Goal: Task Accomplishment & Management: Use online tool/utility

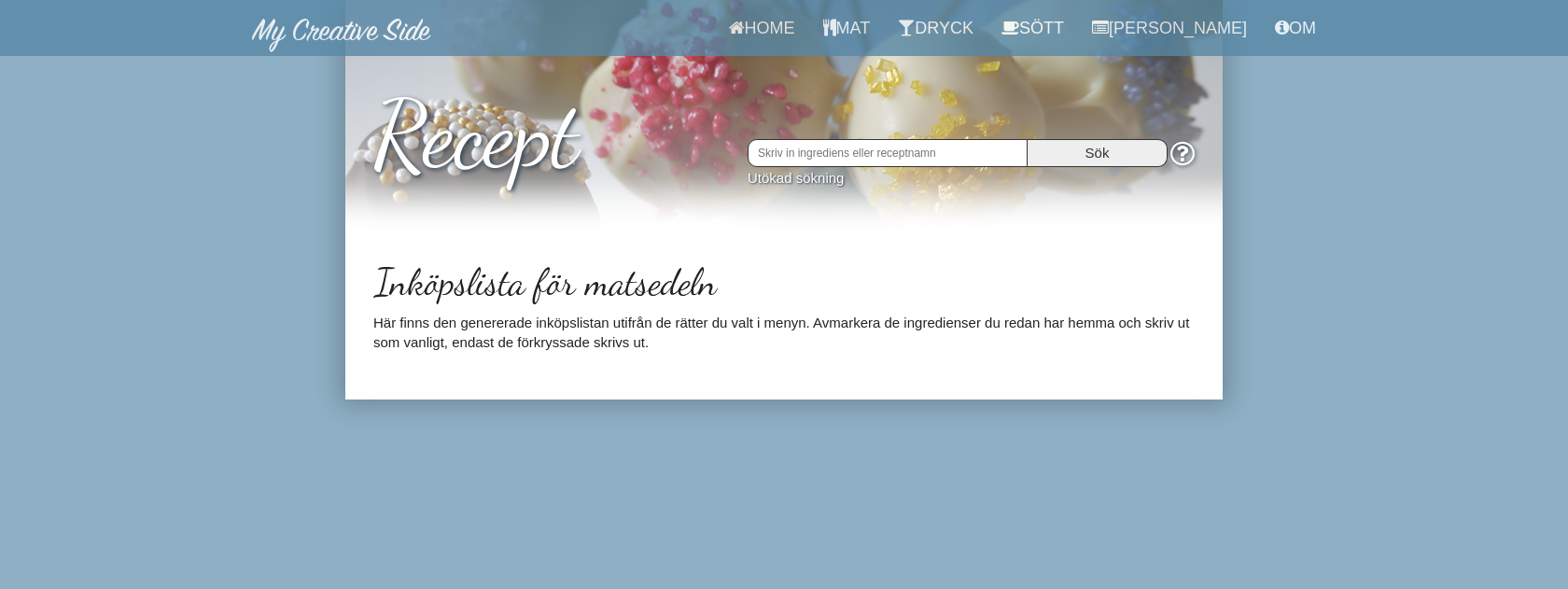
click at [1398, 297] on body "Home Mat Dryck Sött Matsedel Om Recept Sök Utökad sökning Inköpslista för matse…" at bounding box center [784, 200] width 1568 height 400
click at [1185, 28] on link "[PERSON_NAME]" at bounding box center [1168, 28] width 183 height 56
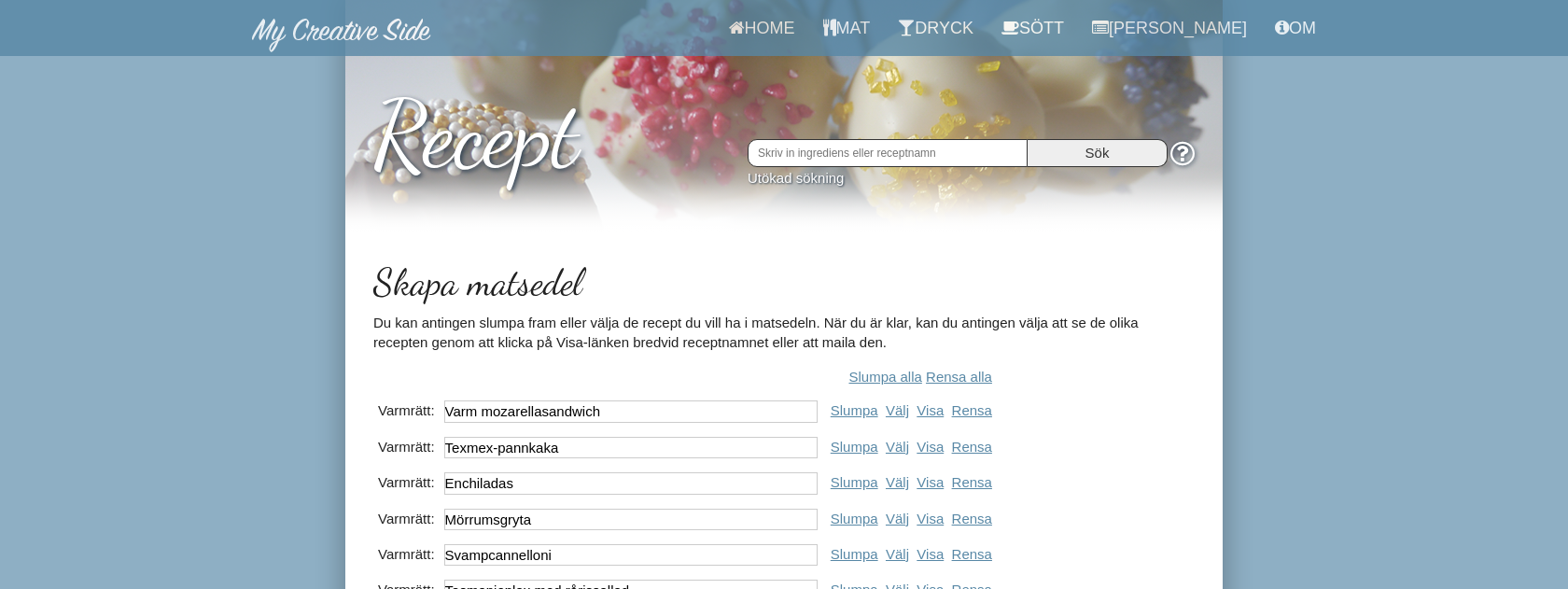
scroll to position [206, 0]
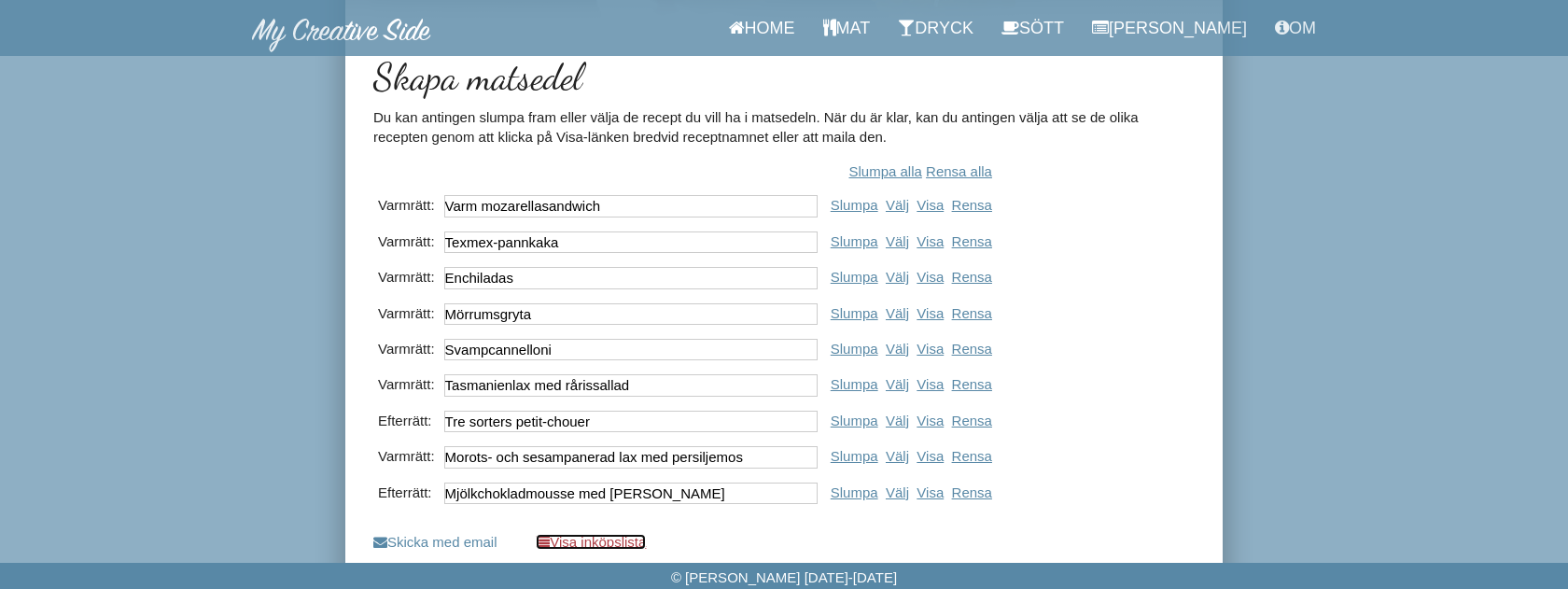
click at [635, 540] on link "Visa inköpslista" at bounding box center [590, 541] width 110 height 16
drag, startPoint x: 1203, startPoint y: 313, endPoint x: 1178, endPoint y: 313, distance: 25.0
click at [1191, 313] on div "Skapa matsedel Du kan antingen slumpa fram eller välja de recept du vill ha i m…" at bounding box center [784, 322] width 878 height 533
click at [489, 548] on link "Skicka med email" at bounding box center [435, 541] width 124 height 16
click at [470, 544] on link "Skicka med email" at bounding box center [435, 541] width 124 height 16
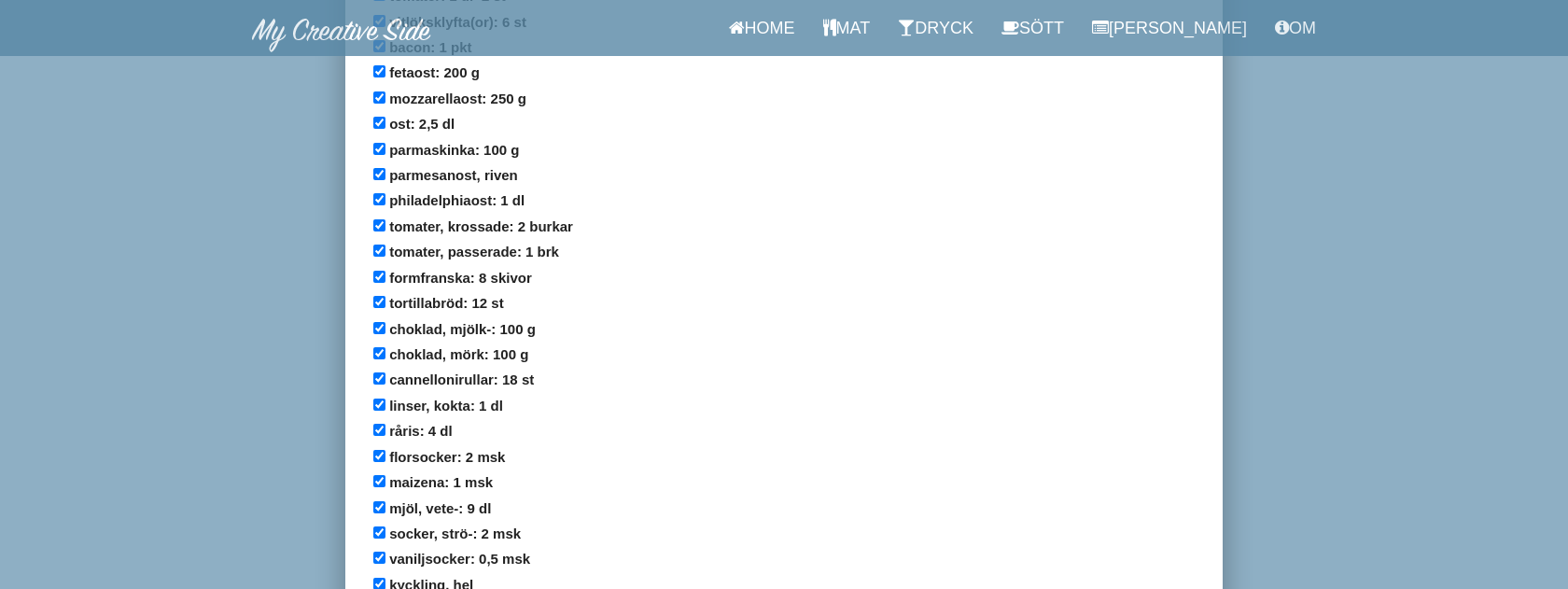
scroll to position [1139, 0]
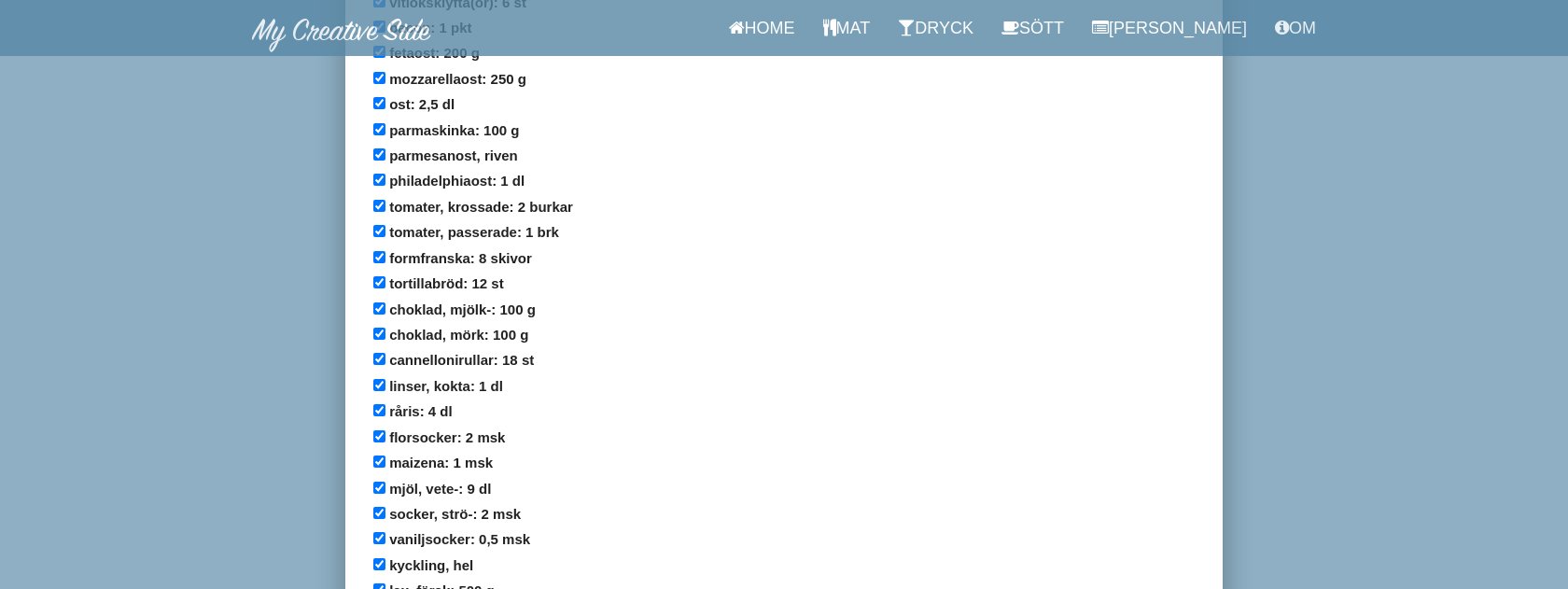
click at [377, 324] on div "choklad, mörk: 100 g" at bounding box center [783, 337] width 821 height 25
click at [376, 353] on input "cannellonirullar: 18 st" at bounding box center [379, 359] width 12 height 12
checkbox input "false"
click at [383, 298] on div "choklad, mjölk-: 100 g" at bounding box center [783, 311] width 821 height 25
click at [383, 302] on input "choklad, mjölk-: 100 g" at bounding box center [379, 308] width 12 height 12
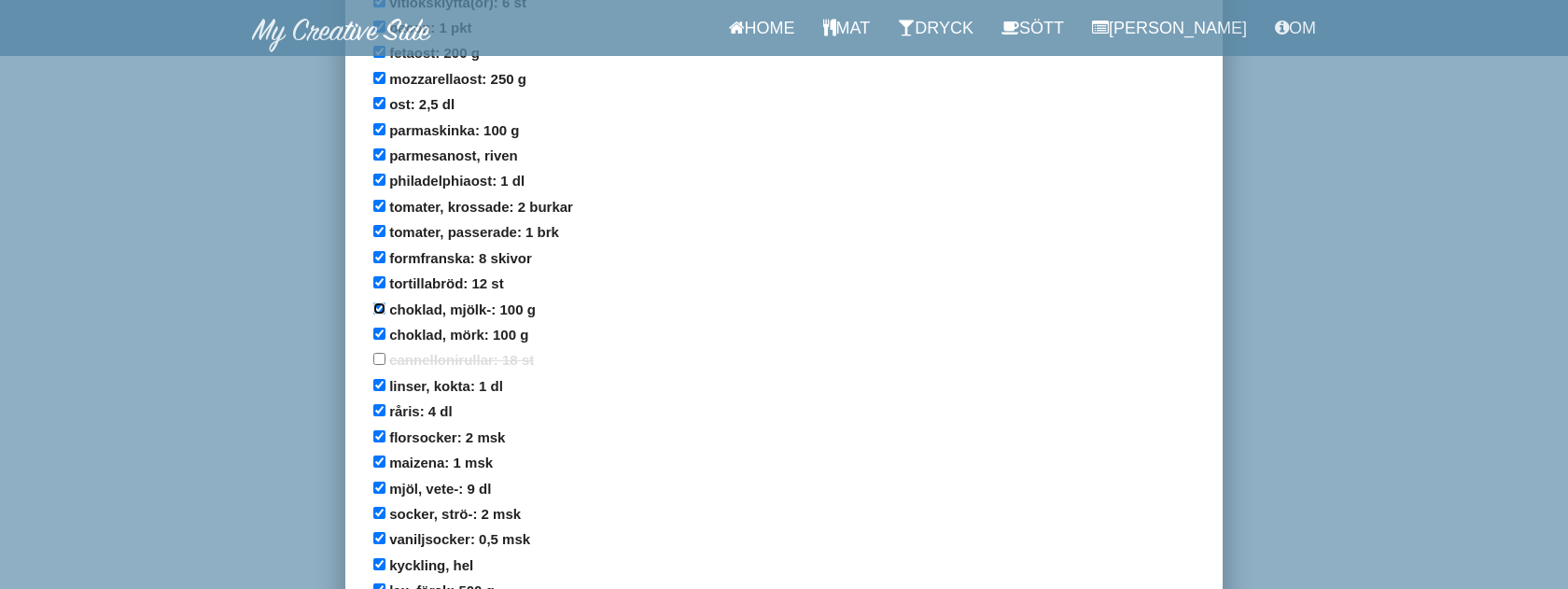
checkbox input "false"
click at [385, 221] on div "tomater, passerade: 1 brk" at bounding box center [783, 233] width 821 height 25
click at [381, 225] on input "tomater, passerade: 1 brk" at bounding box center [379, 230] width 12 height 12
checkbox input "false"
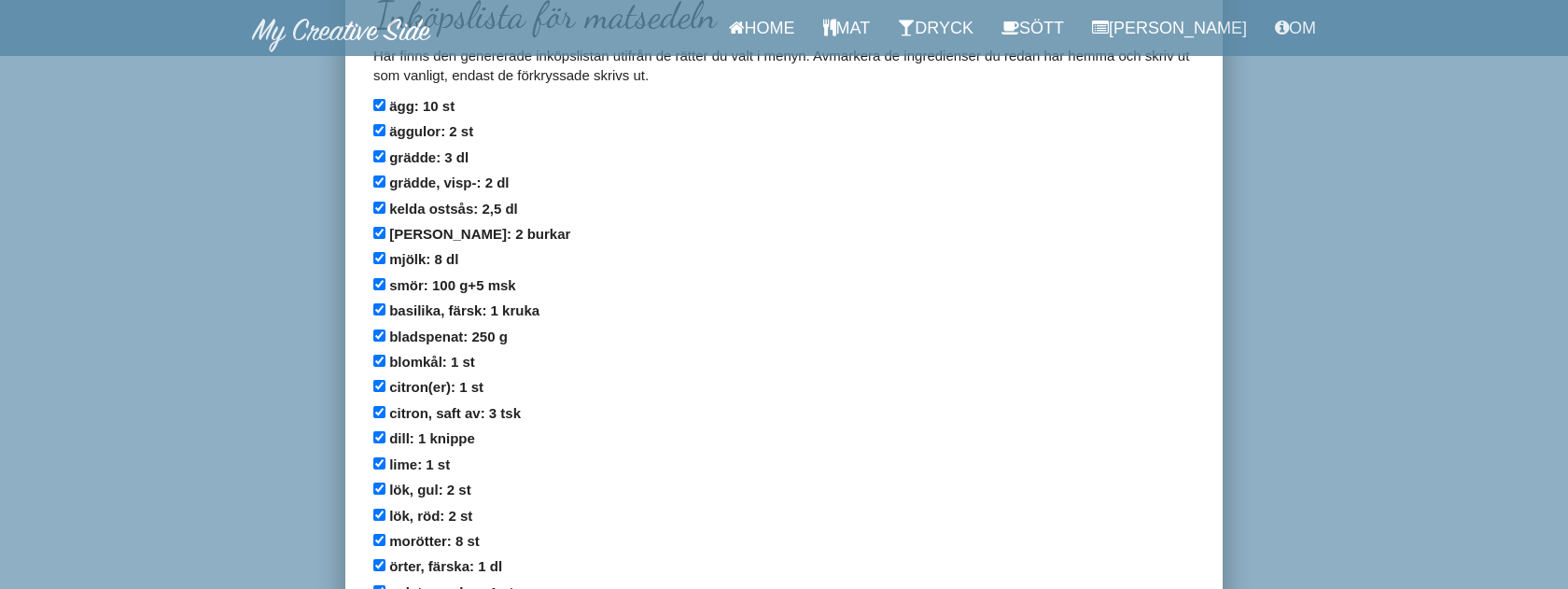
scroll to position [0, 0]
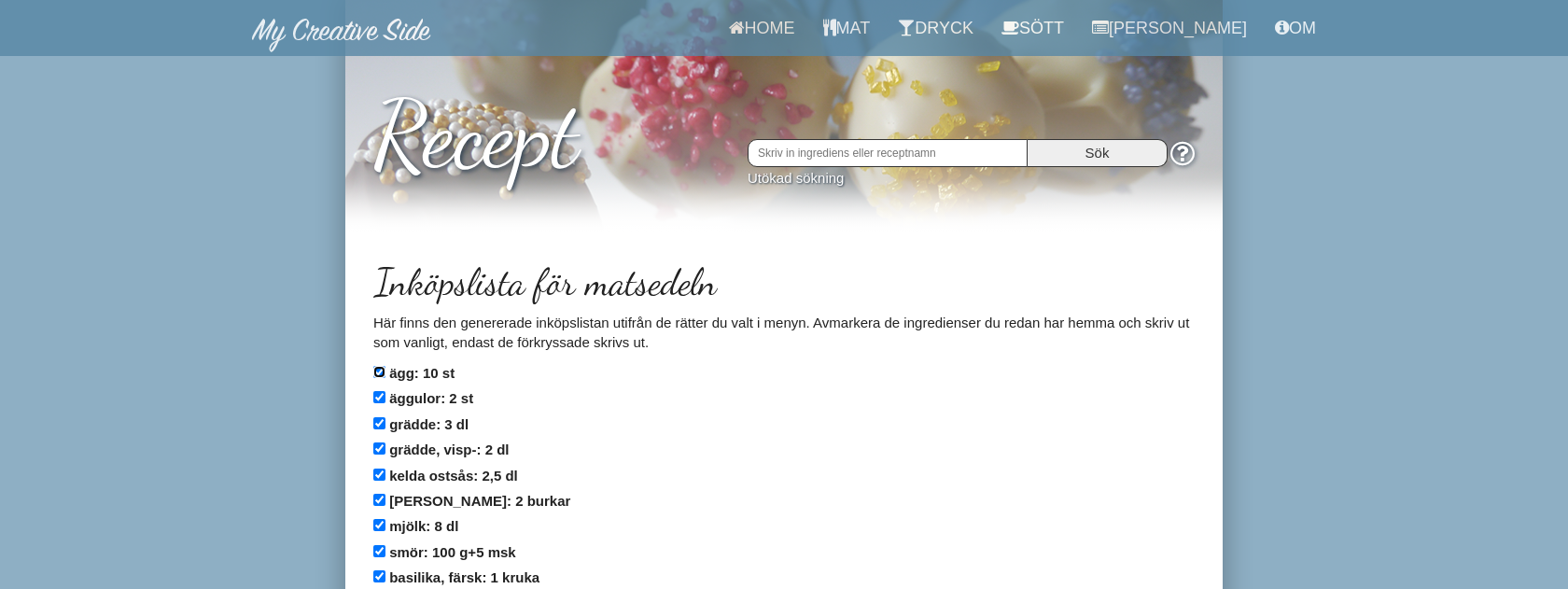
click at [379, 375] on input "ägg: 10 st" at bounding box center [379, 372] width 12 height 12
checkbox input "false"
click at [379, 393] on input "äggulor: 2 st" at bounding box center [379, 397] width 12 height 12
checkbox input "false"
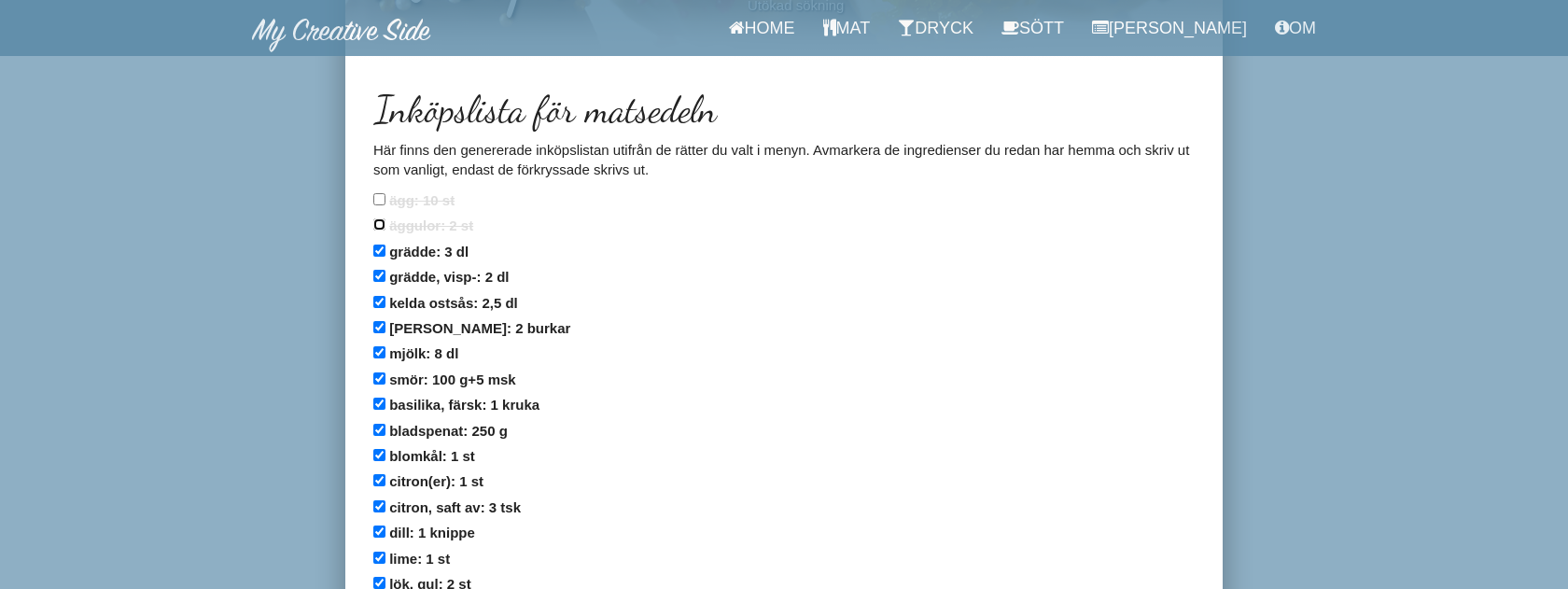
scroll to position [215, 0]
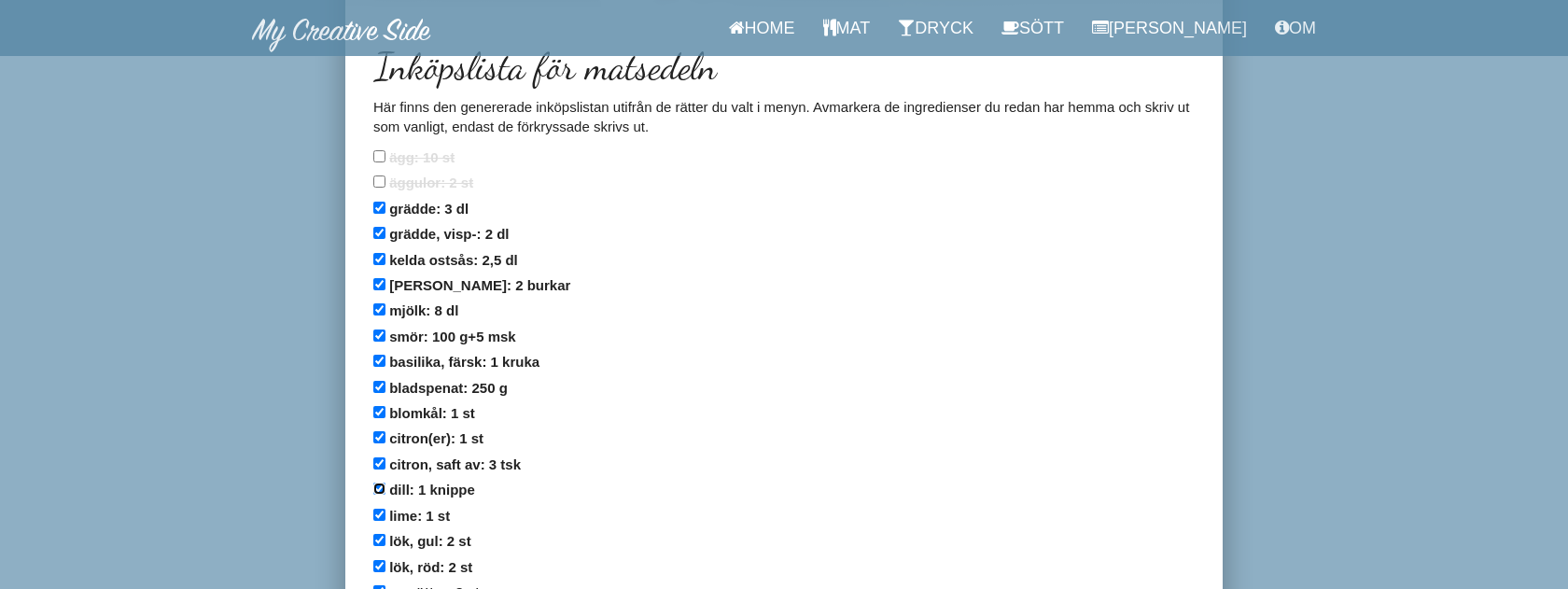
click at [376, 483] on input "dill: 1 knippe" at bounding box center [379, 489] width 12 height 12
checkbox input "false"
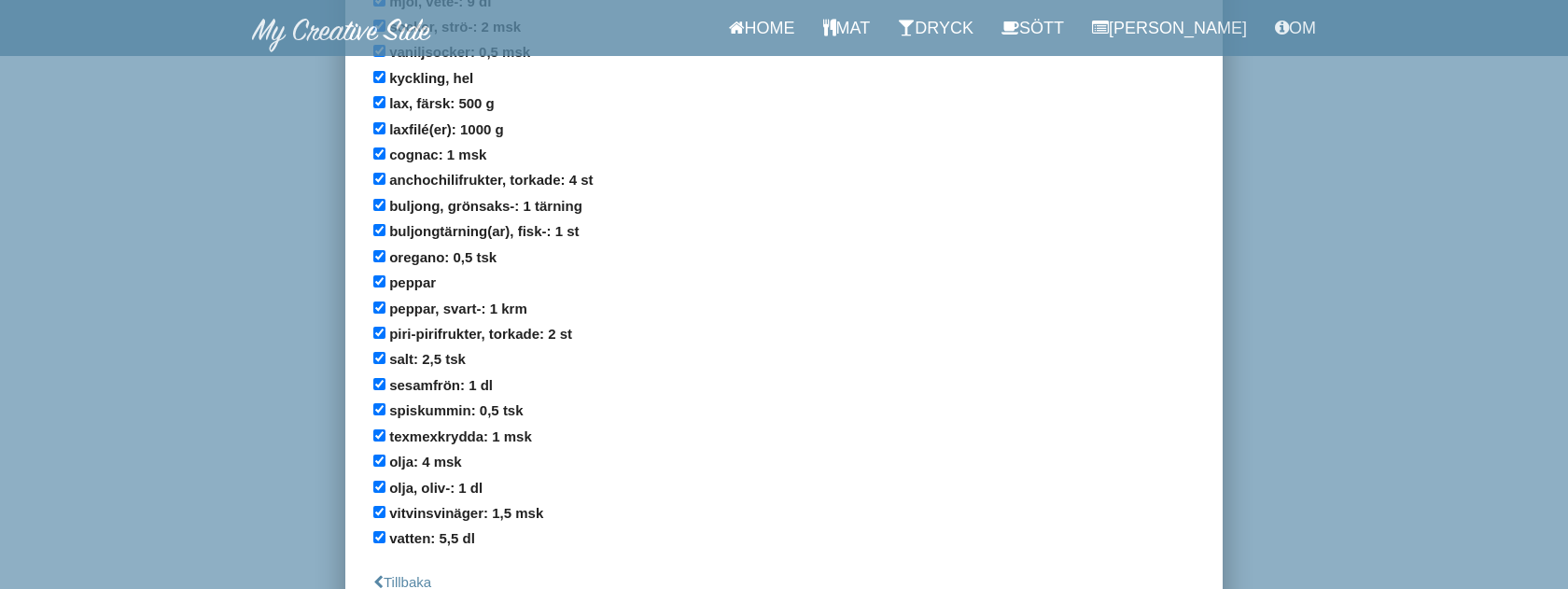
scroll to position [1632, 0]
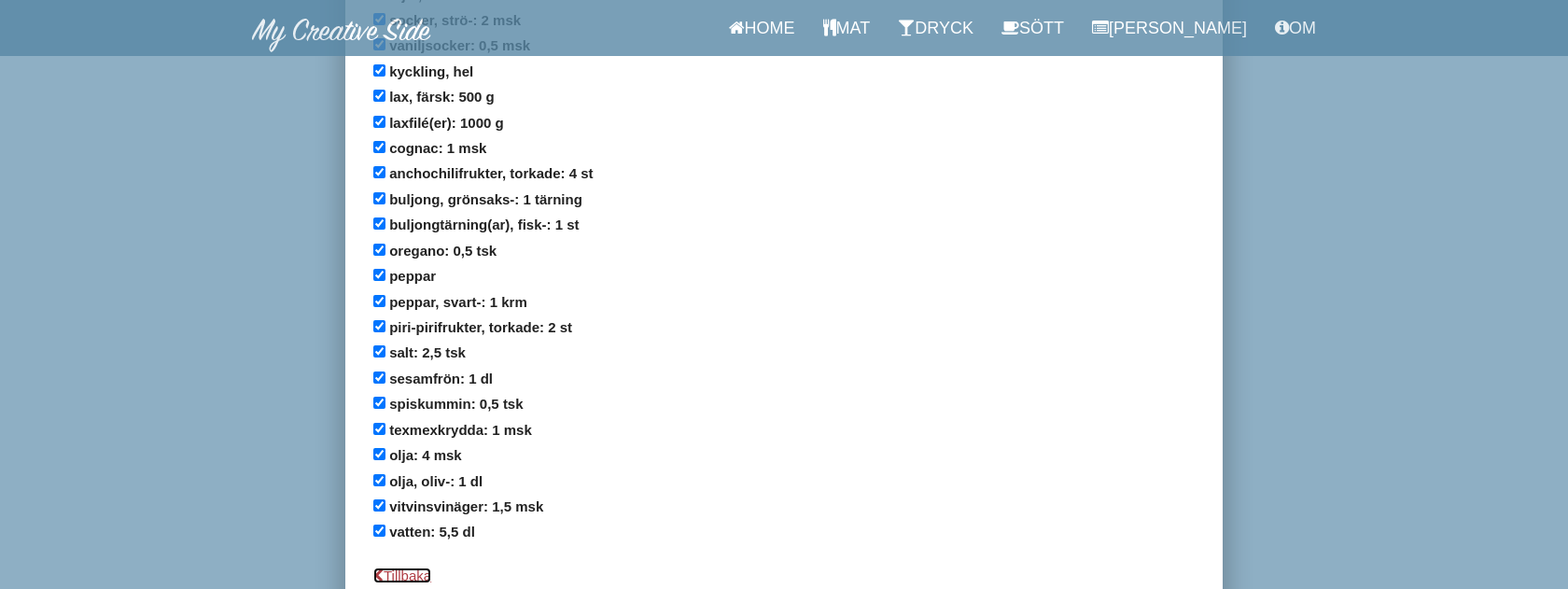
click at [415, 567] on link "Tillbaka" at bounding box center [402, 575] width 58 height 16
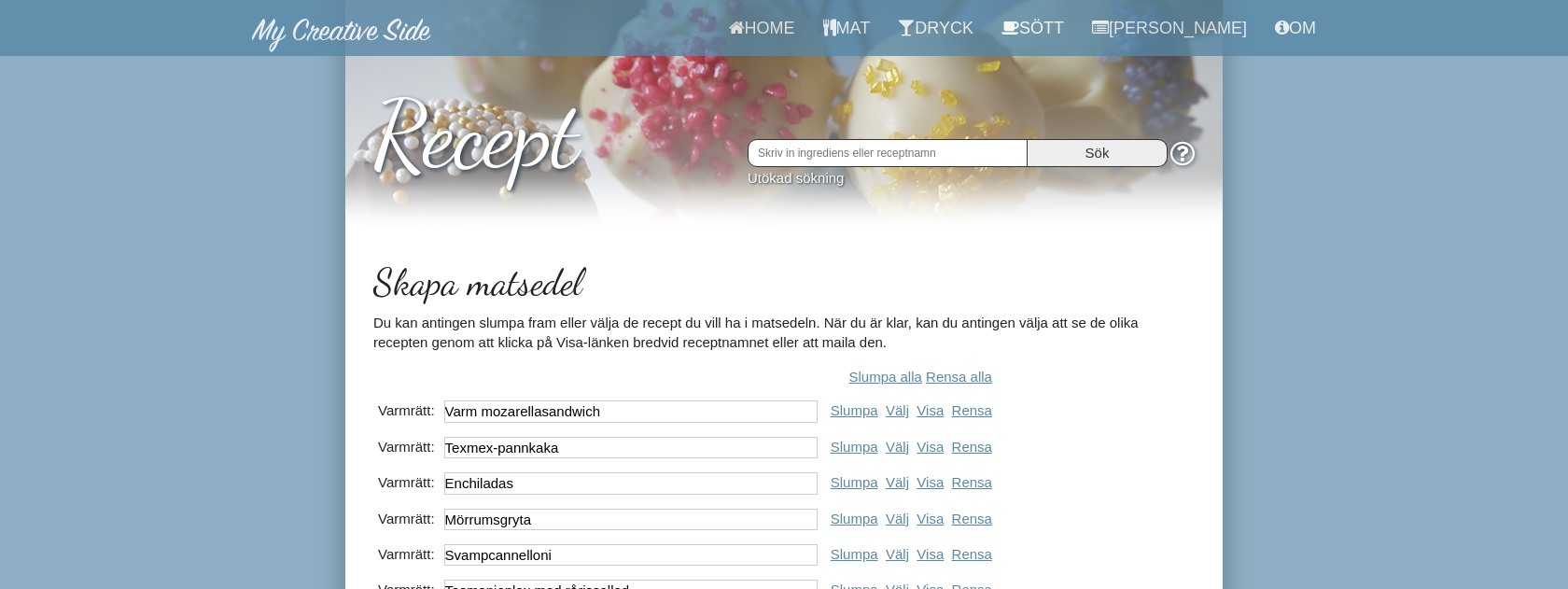
scroll to position [206, 0]
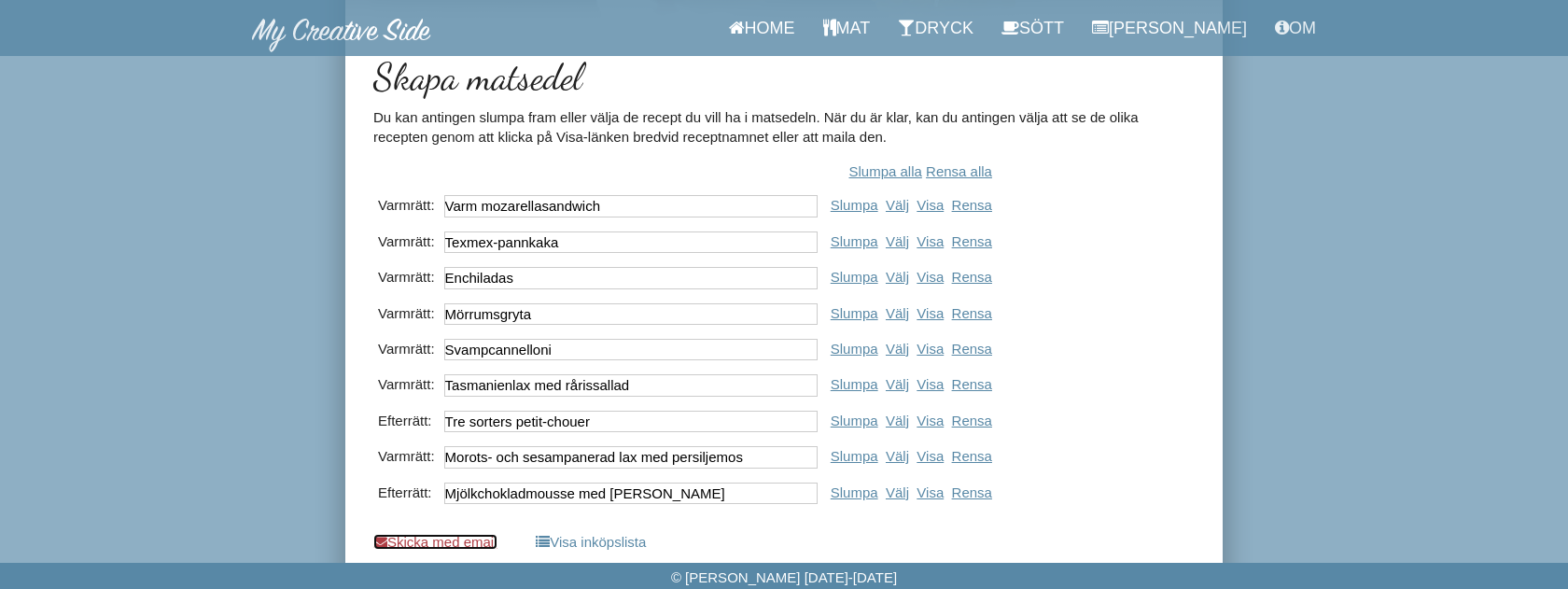
click at [473, 542] on link "Skicka med email" at bounding box center [435, 541] width 124 height 16
click at [469, 540] on link "Skicka med email" at bounding box center [435, 541] width 124 height 16
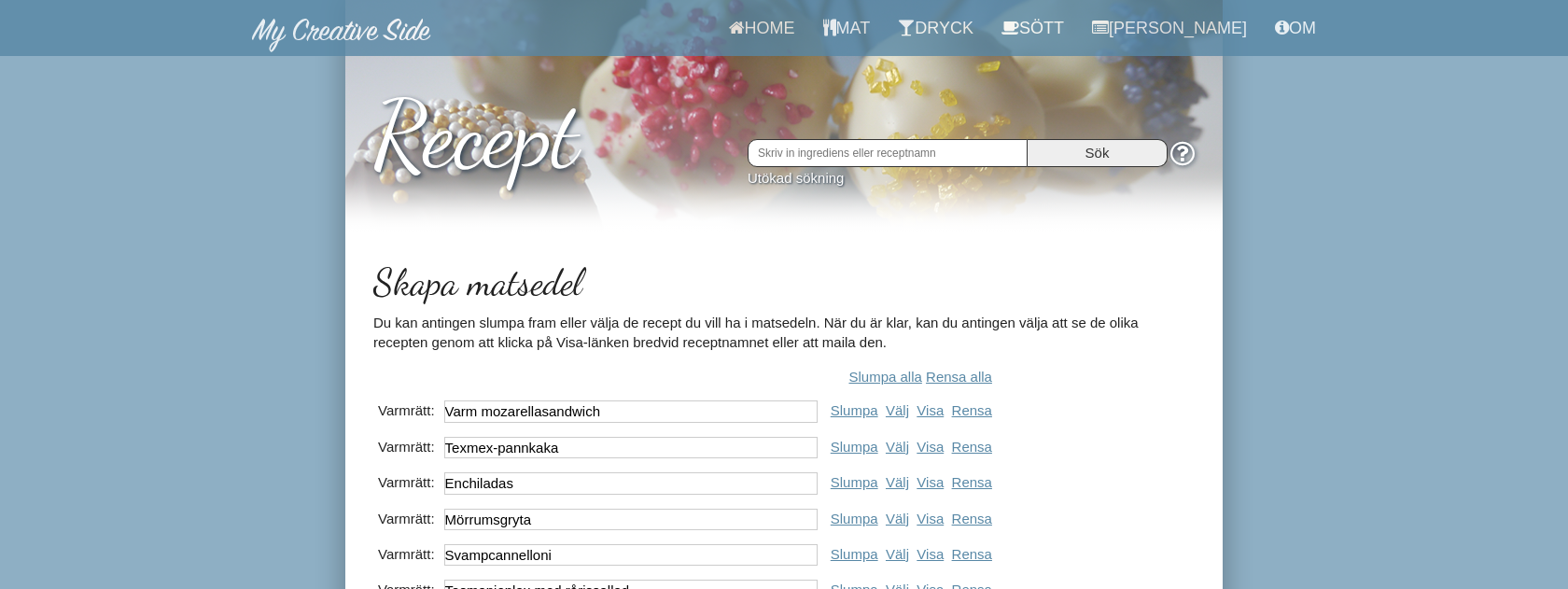
scroll to position [206, 0]
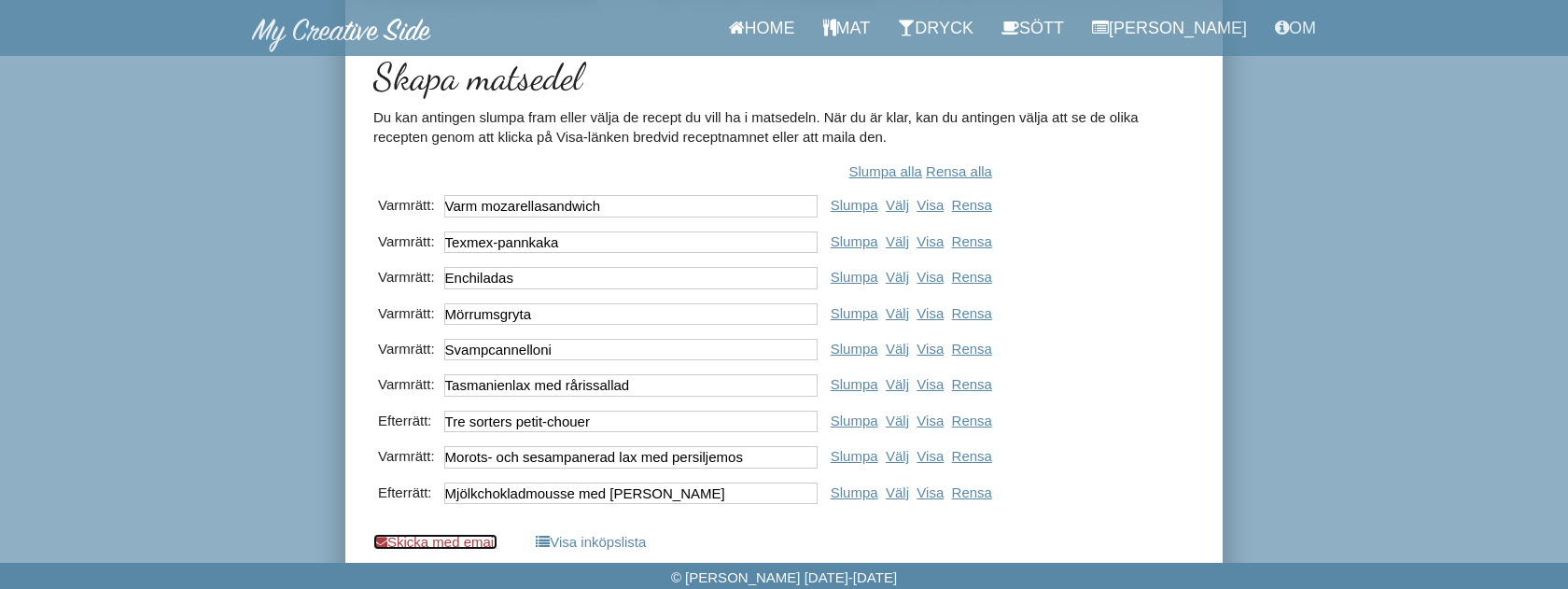
click at [494, 542] on link "Skicka med email" at bounding box center [435, 541] width 124 height 16
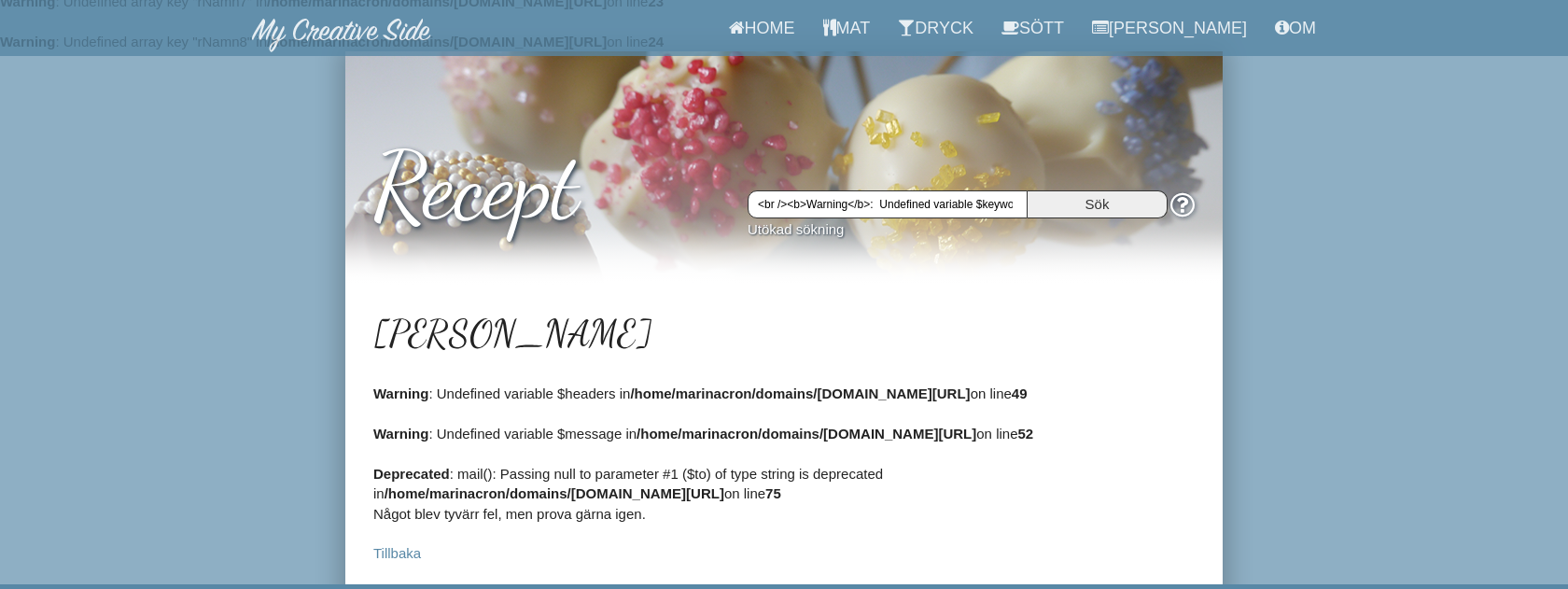
scroll to position [730, 0]
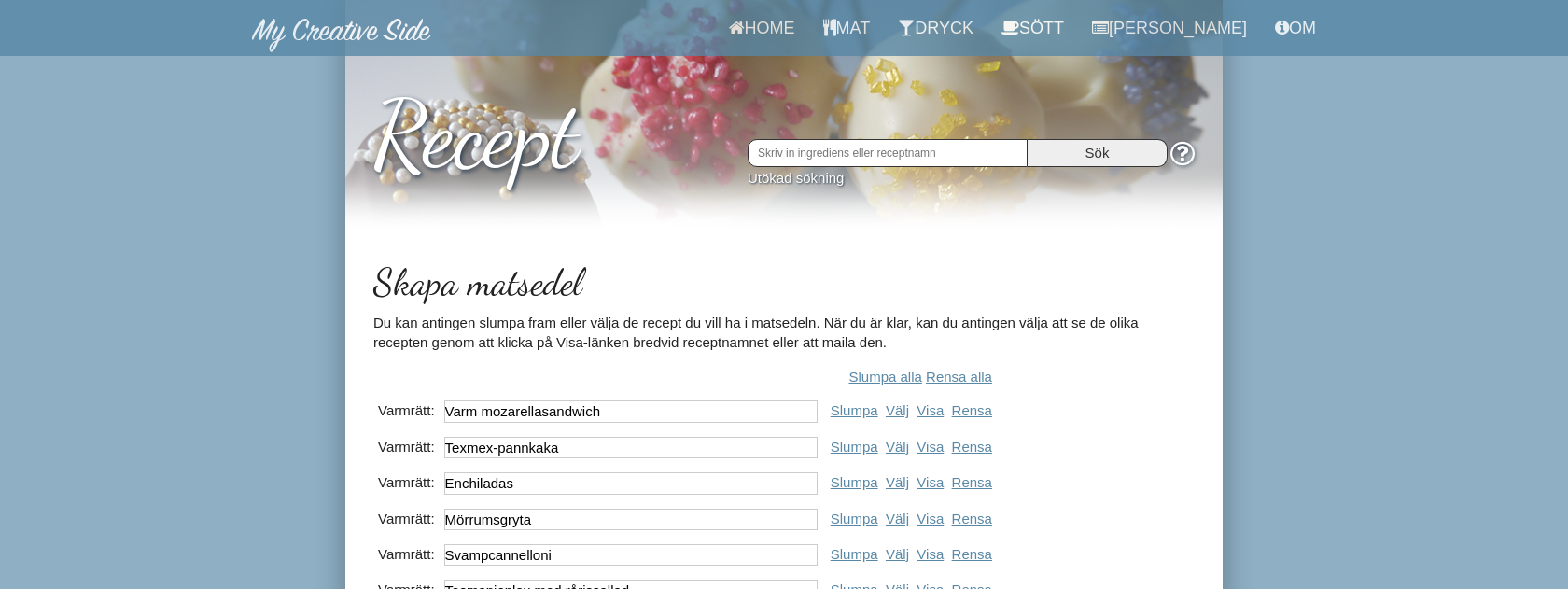
scroll to position [206, 0]
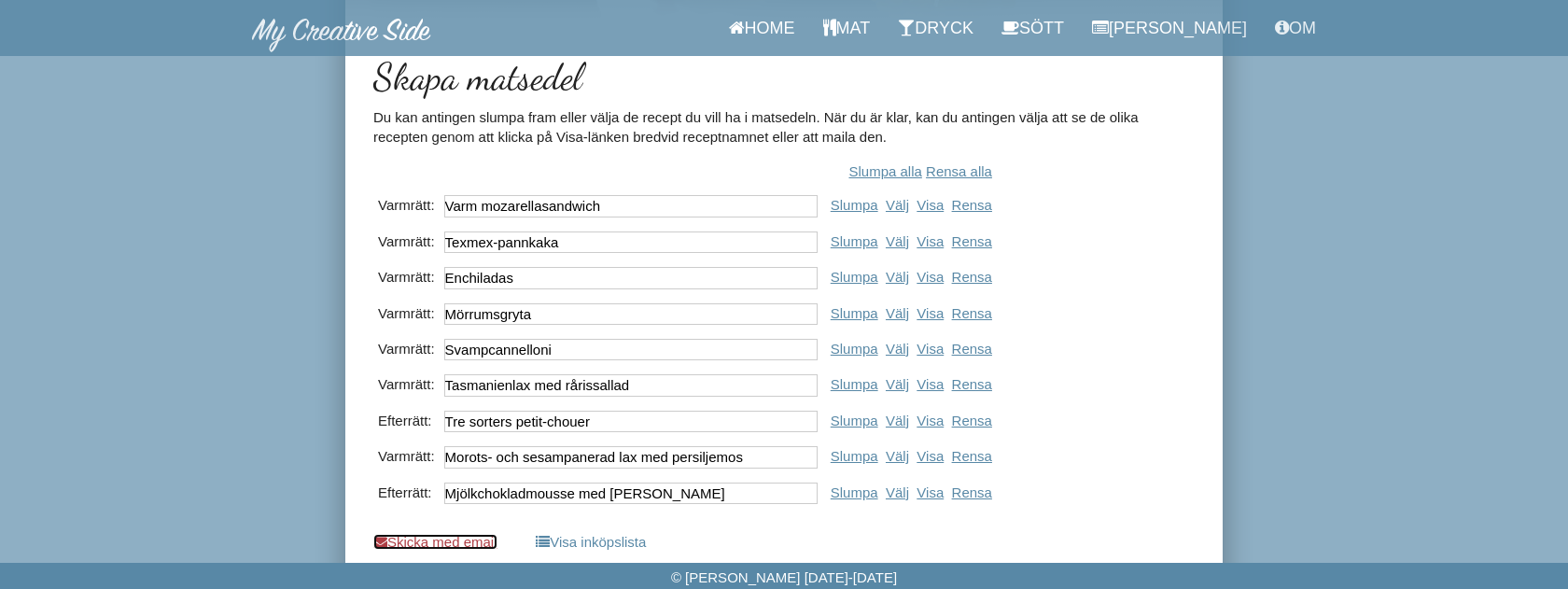
click at [439, 546] on link "Skicka med email" at bounding box center [435, 541] width 124 height 16
click at [1274, 360] on body "Home Mat Dryck Sött Matsedel Om Recept Sök Utökad sökning Skapa matsedel Du kan…" at bounding box center [784, 191] width 1568 height 795
click at [1383, 414] on body "Home Mat Dryck Sött Matsedel Om Recept Sök Utökad sökning Skapa matsedel Du kan…" at bounding box center [784, 191] width 1568 height 795
click at [645, 543] on link "Visa inköpslista" at bounding box center [590, 541] width 110 height 16
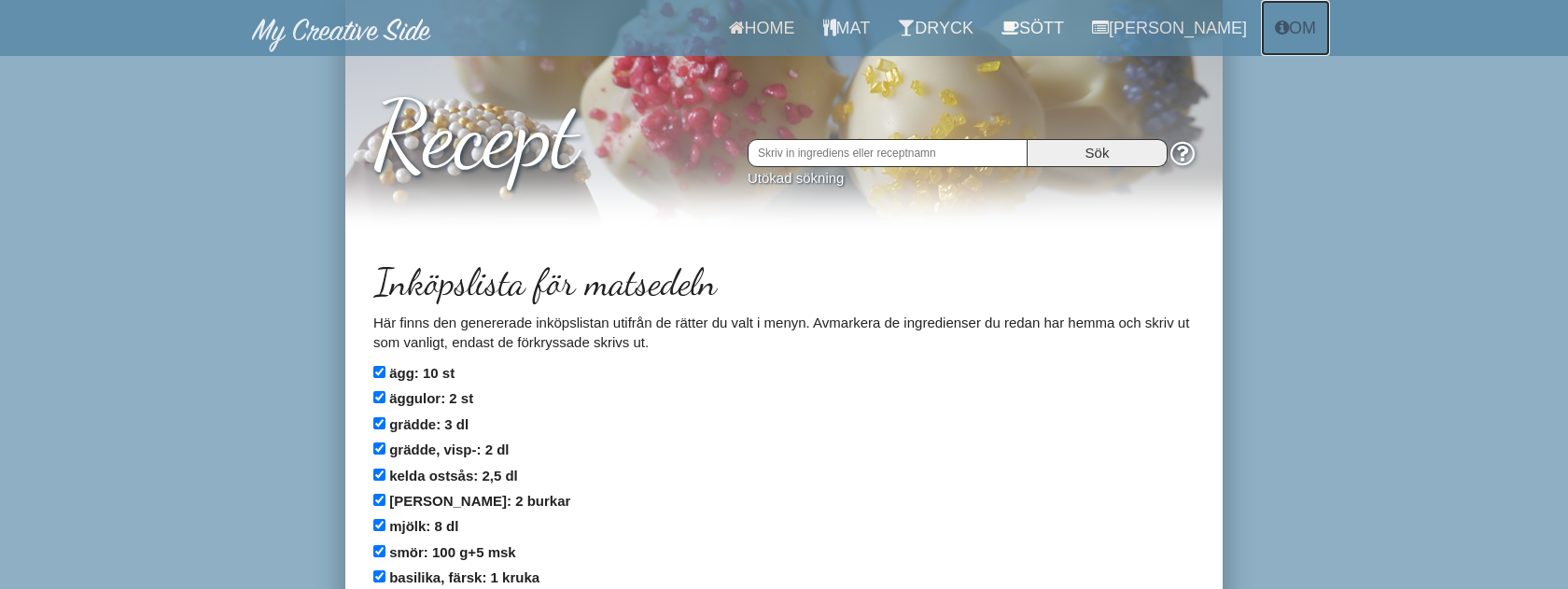
click at [1304, 20] on link "Om" at bounding box center [1296, 28] width 69 height 56
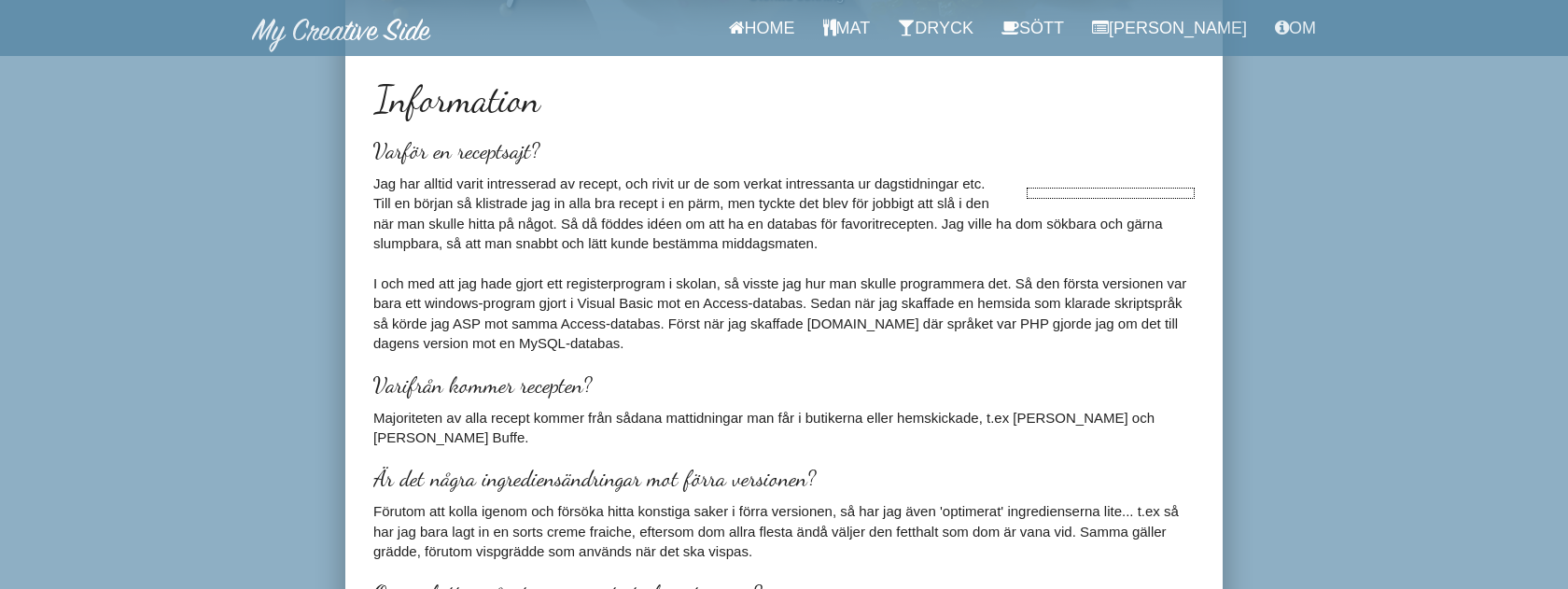
scroll to position [135, 0]
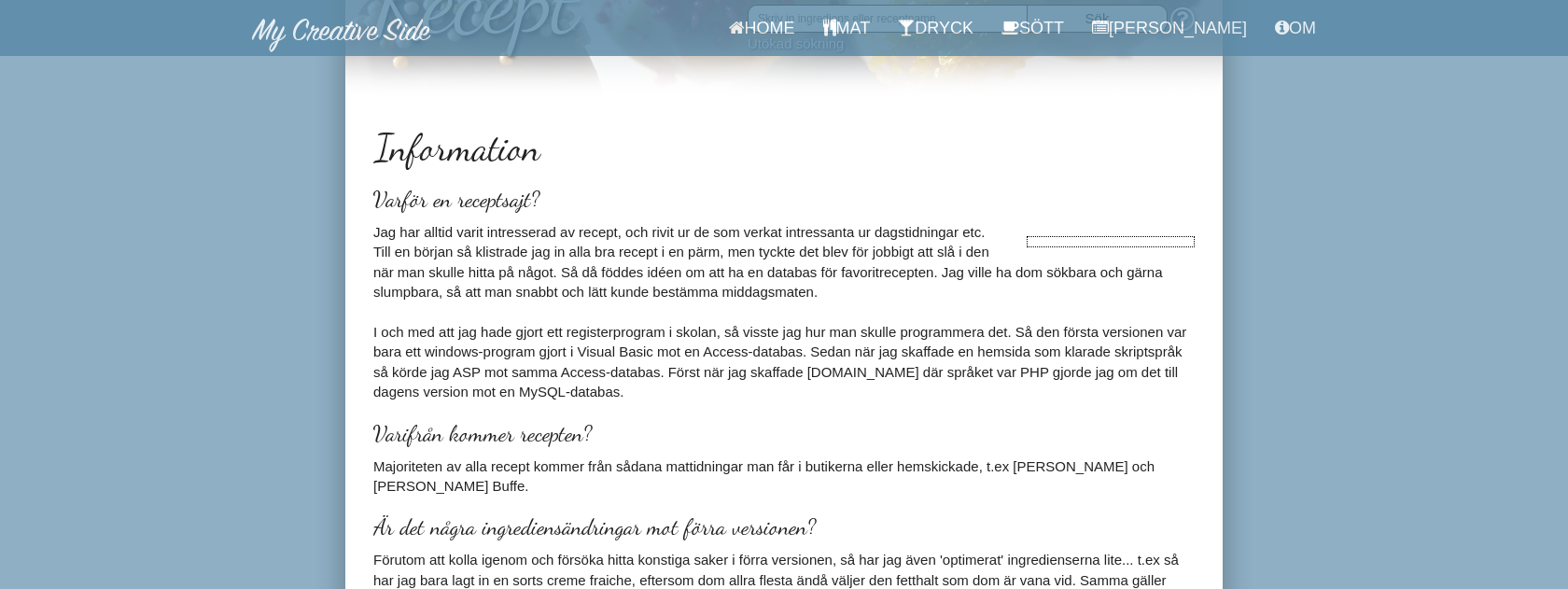
click at [1056, 237] on div at bounding box center [1111, 242] width 168 height 11
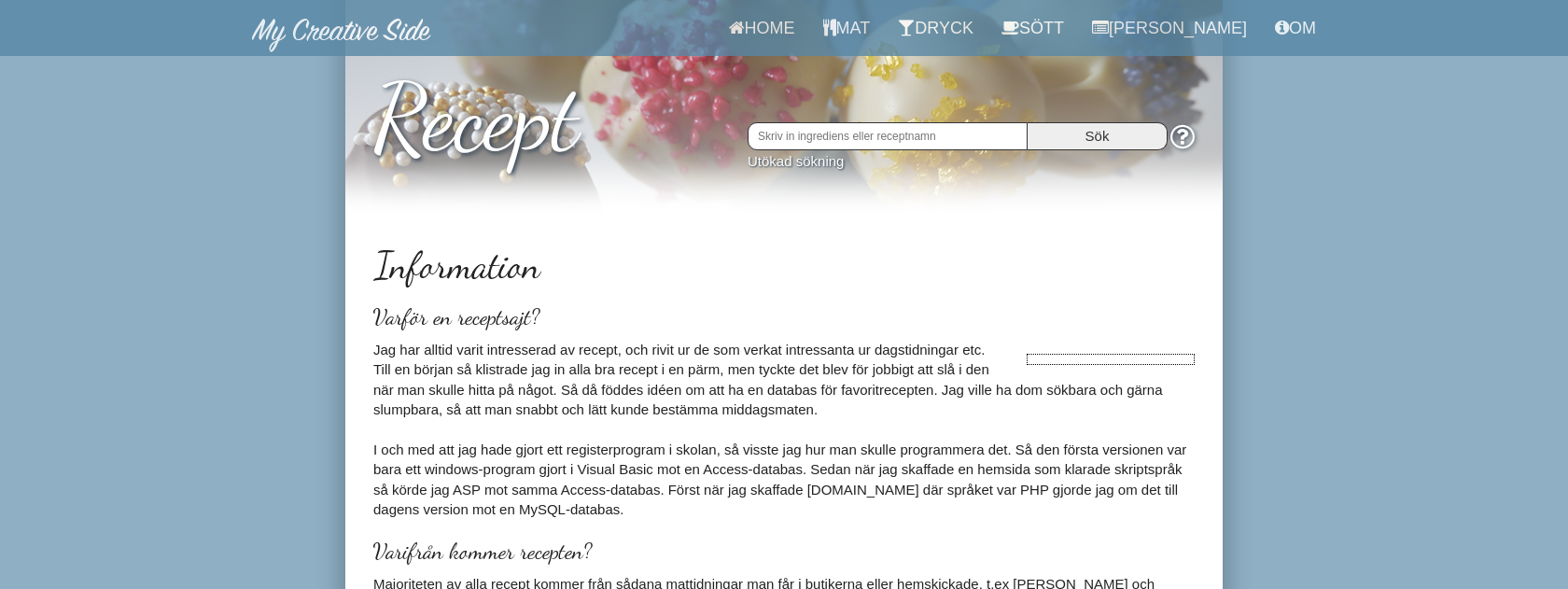
scroll to position [0, 0]
